Goal: Navigation & Orientation: Find specific page/section

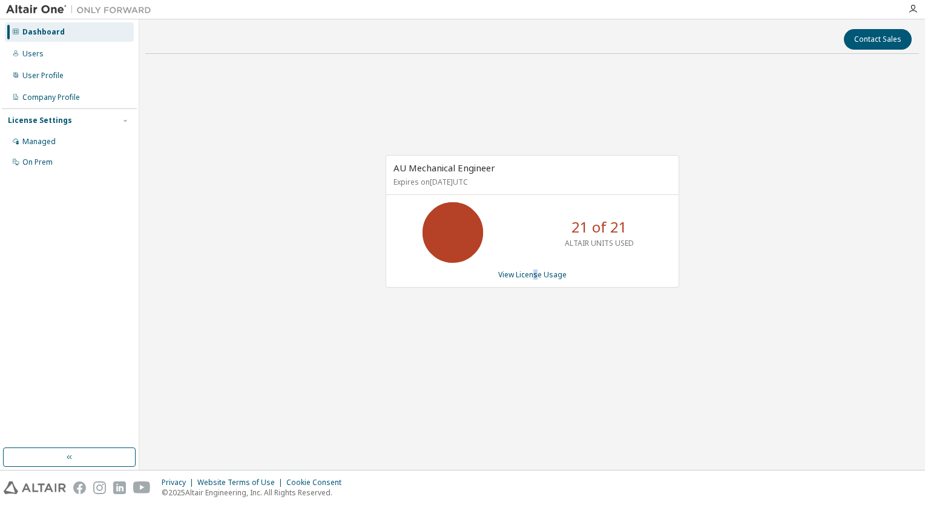
click at [529, 454] on div "Contact Sales AU Mechanical Engineer Expires on [DATE] UTC 21 of 21 ALTAIR UNIT…" at bounding box center [531, 244] width 773 height 438
click at [277, 355] on div "AU Mechanical Engineer Expires on [DATE] UTC 21 of 21 ALTAIR UNITS USED View Li…" at bounding box center [531, 228] width 773 height 328
